Goal: Obtain resource: Obtain resource

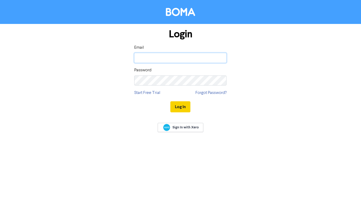
type input "[PERSON_NAME][EMAIL_ADDRESS][DOMAIN_NAME]"
click at [177, 107] on button "Log In" at bounding box center [180, 106] width 20 height 11
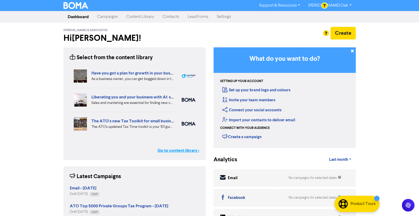
click at [169, 152] on link "Go to content library >" at bounding box center [178, 150] width 42 height 6
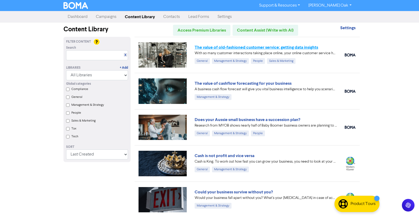
click at [226, 46] on link "The value of old-fashioned customer service: getting data insights" at bounding box center [257, 47] width 124 height 5
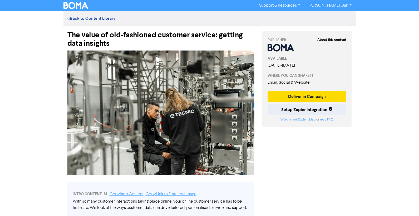
click at [120, 43] on div "The value of old-fashioned customer service: getting data insights" at bounding box center [160, 37] width 187 height 22
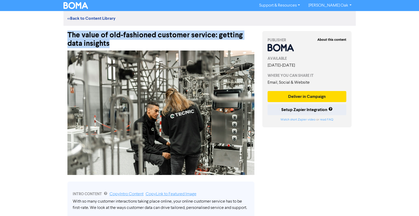
drag, startPoint x: 117, startPoint y: 45, endPoint x: 64, endPoint y: 36, distance: 53.6
click at [64, 36] on div "The value of old-fashioned customer service: getting data insights" at bounding box center [160, 37] width 195 height 22
copy div "The value of old-fashioned customer service: getting data insights"
click at [138, 126] on img at bounding box center [160, 113] width 187 height 125
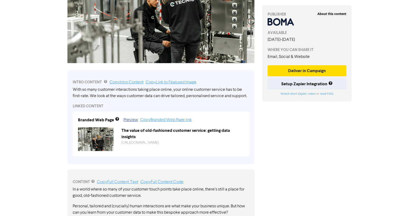
scroll to position [132, 0]
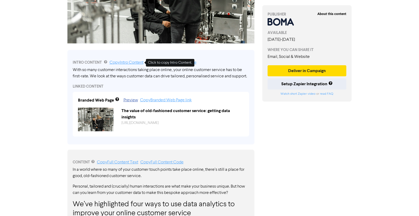
click at [115, 63] on link "Copy Intro Content" at bounding box center [127, 63] width 34 height 4
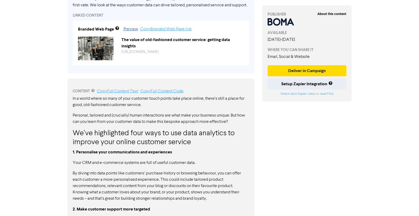
scroll to position [211, 0]
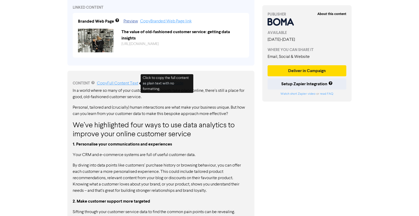
click at [112, 83] on link "Copy Full Content Text" at bounding box center [117, 83] width 41 height 4
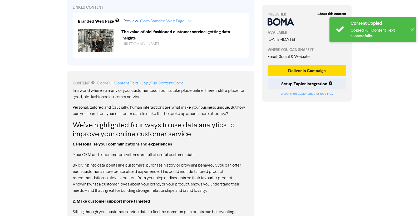
click at [185, 163] on p "By diving into data points like customers’ purchase history or browsing behavio…" at bounding box center [161, 178] width 176 height 32
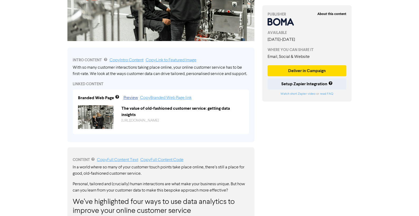
scroll to position [0, 0]
